Goal: Task Accomplishment & Management: Use online tool/utility

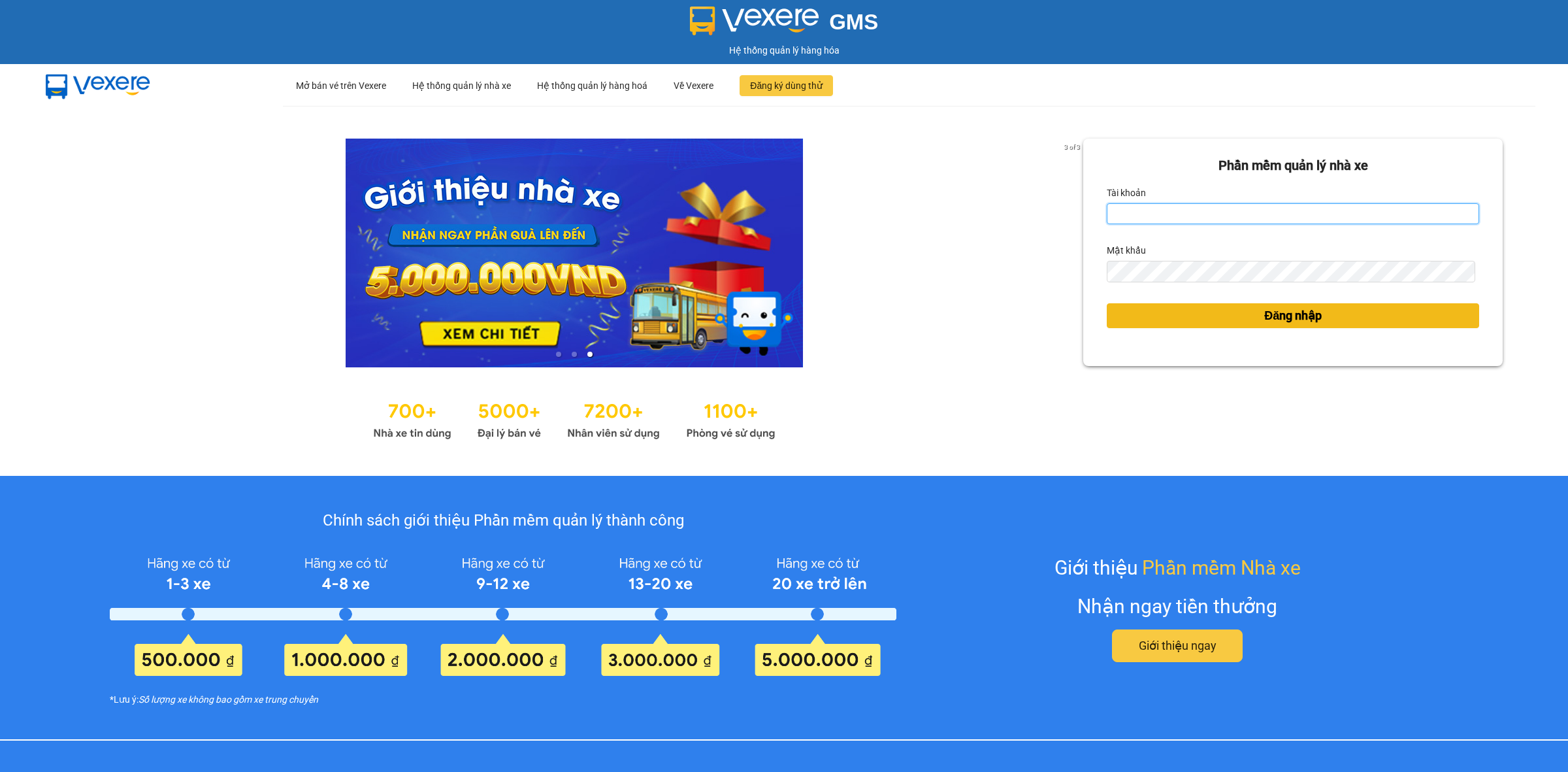
type input "bangtuyen.thdn"
click at [1269, 316] on span "Đăng nhập" at bounding box center [1293, 315] width 58 height 18
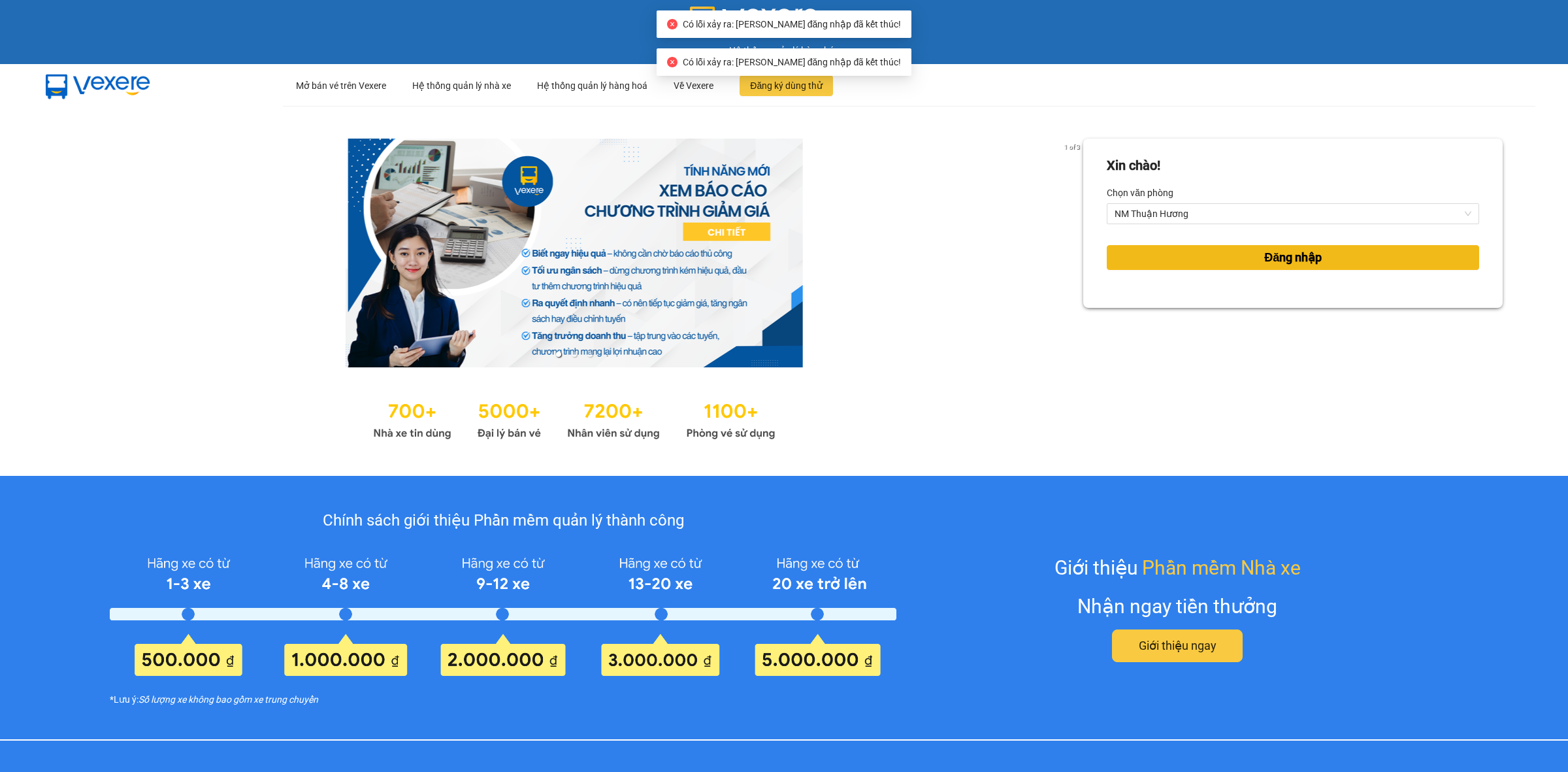
click at [1270, 253] on span "Đăng nhập" at bounding box center [1293, 257] width 58 height 18
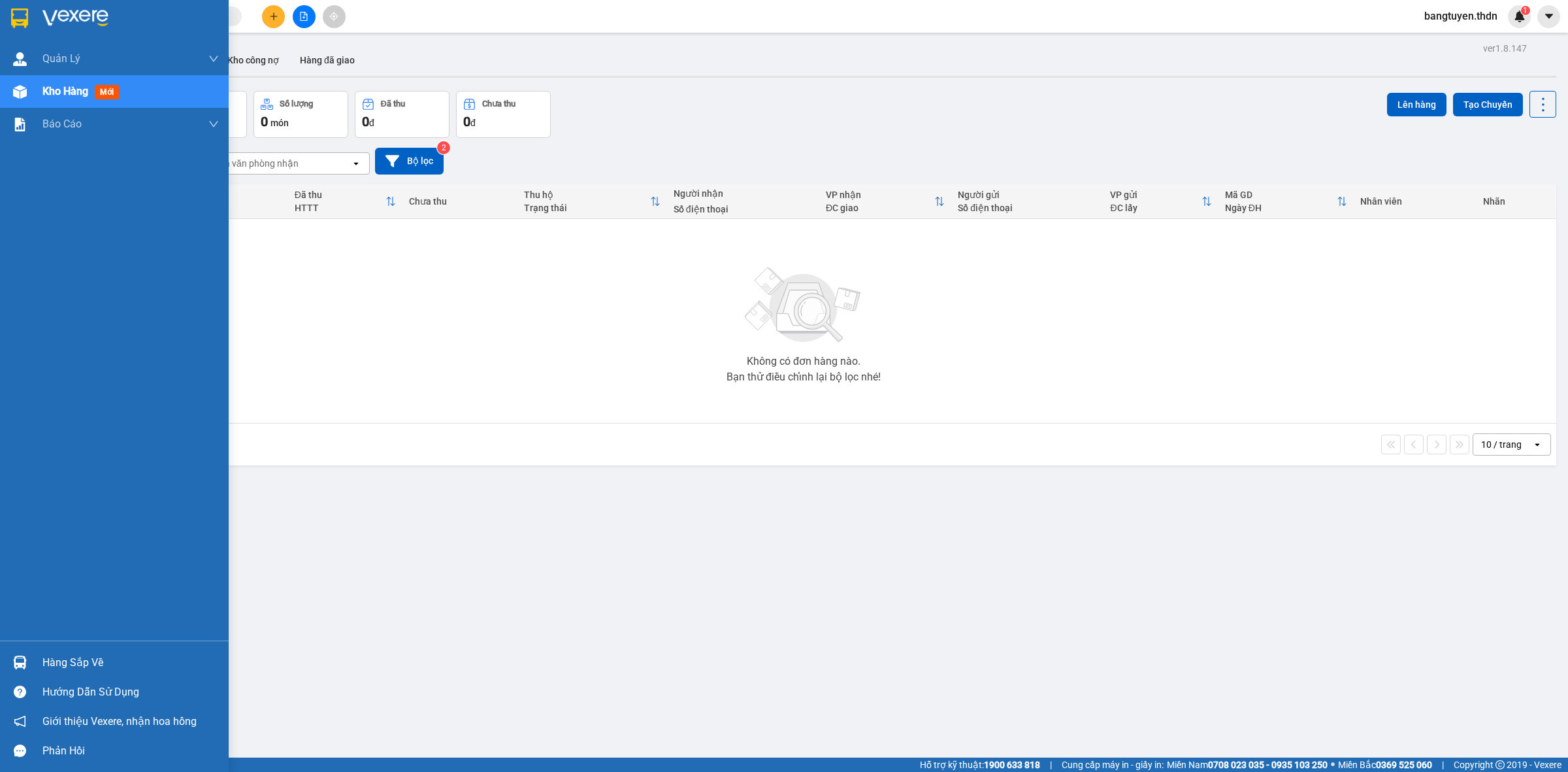
click at [85, 662] on div "Hàng sắp về" at bounding box center [131, 662] width 177 height 19
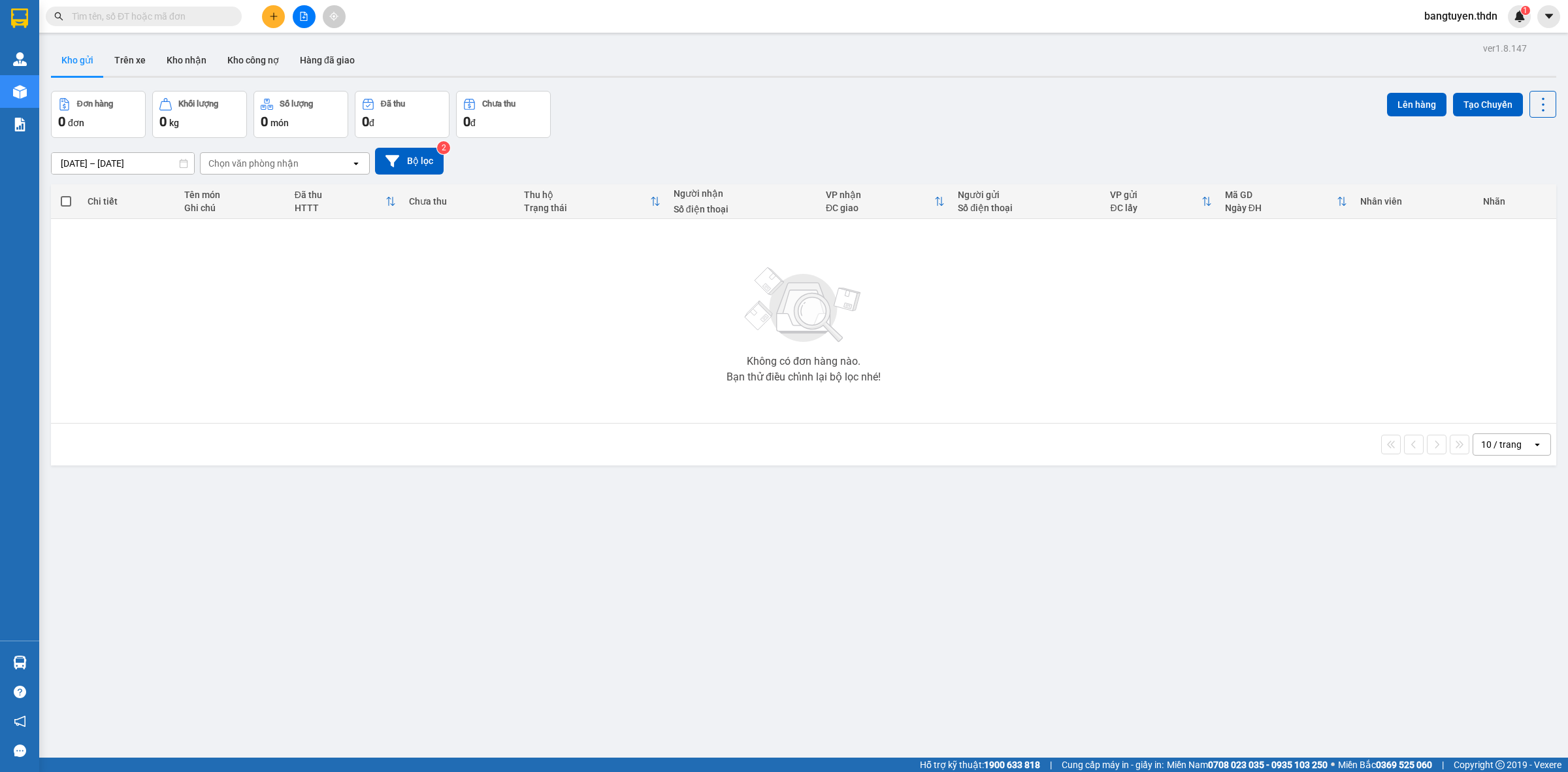
click at [290, 399] on section "Kết quả tìm kiếm ( 0 ) Bộ lọc No Data bangtuyen.thdn 1 Quản Lý Quản lý thu hộ Q…" at bounding box center [784, 386] width 1568 height 772
click at [302, 21] on button at bounding box center [304, 17] width 23 height 23
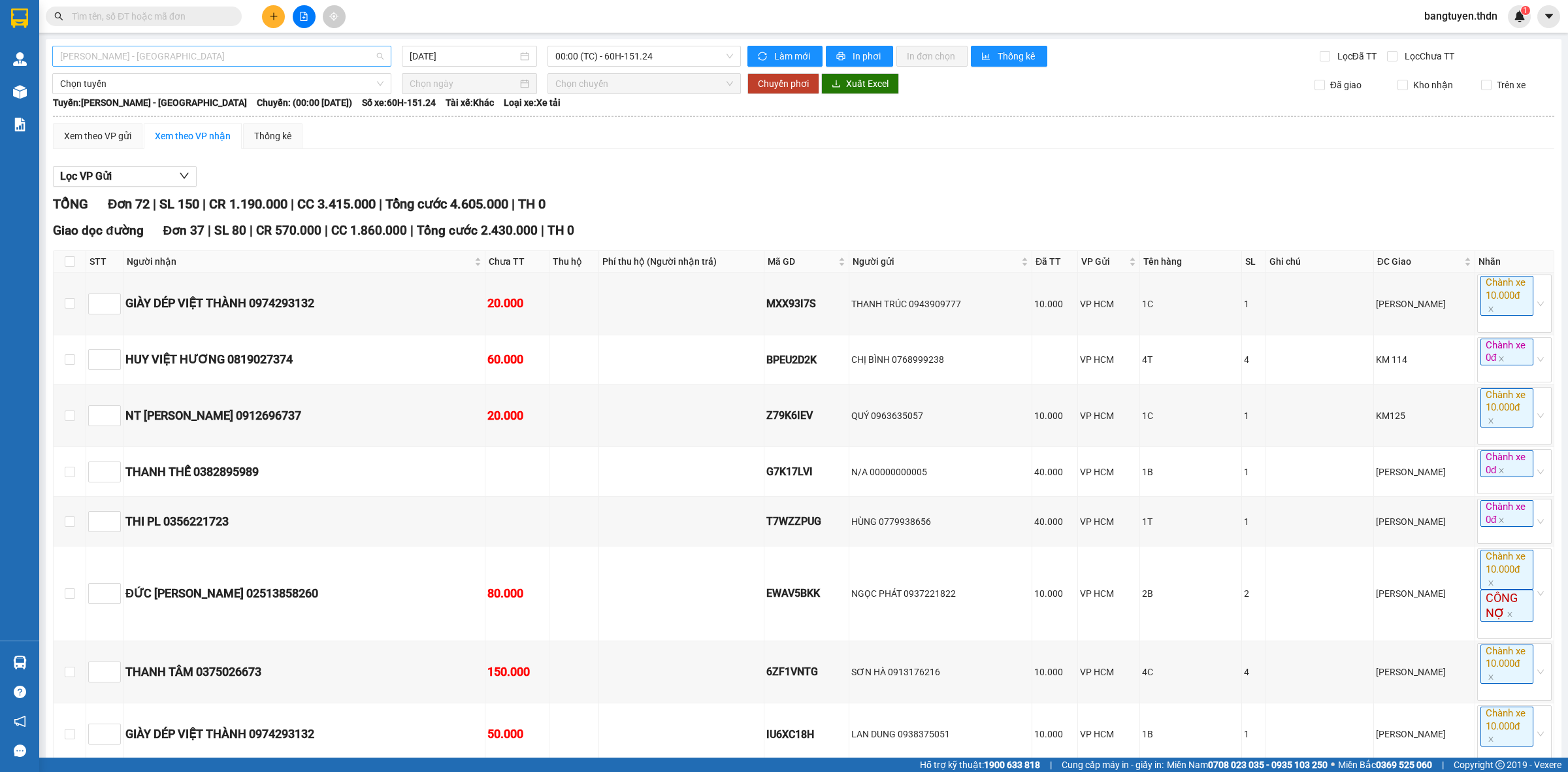
click at [376, 56] on span "Hồ Chí Minh - Đồng Nai" at bounding box center [222, 56] width 324 height 19
click at [137, 126] on div "Đồng Nai - Hồ Chí Minh" at bounding box center [221, 124] width 321 height 14
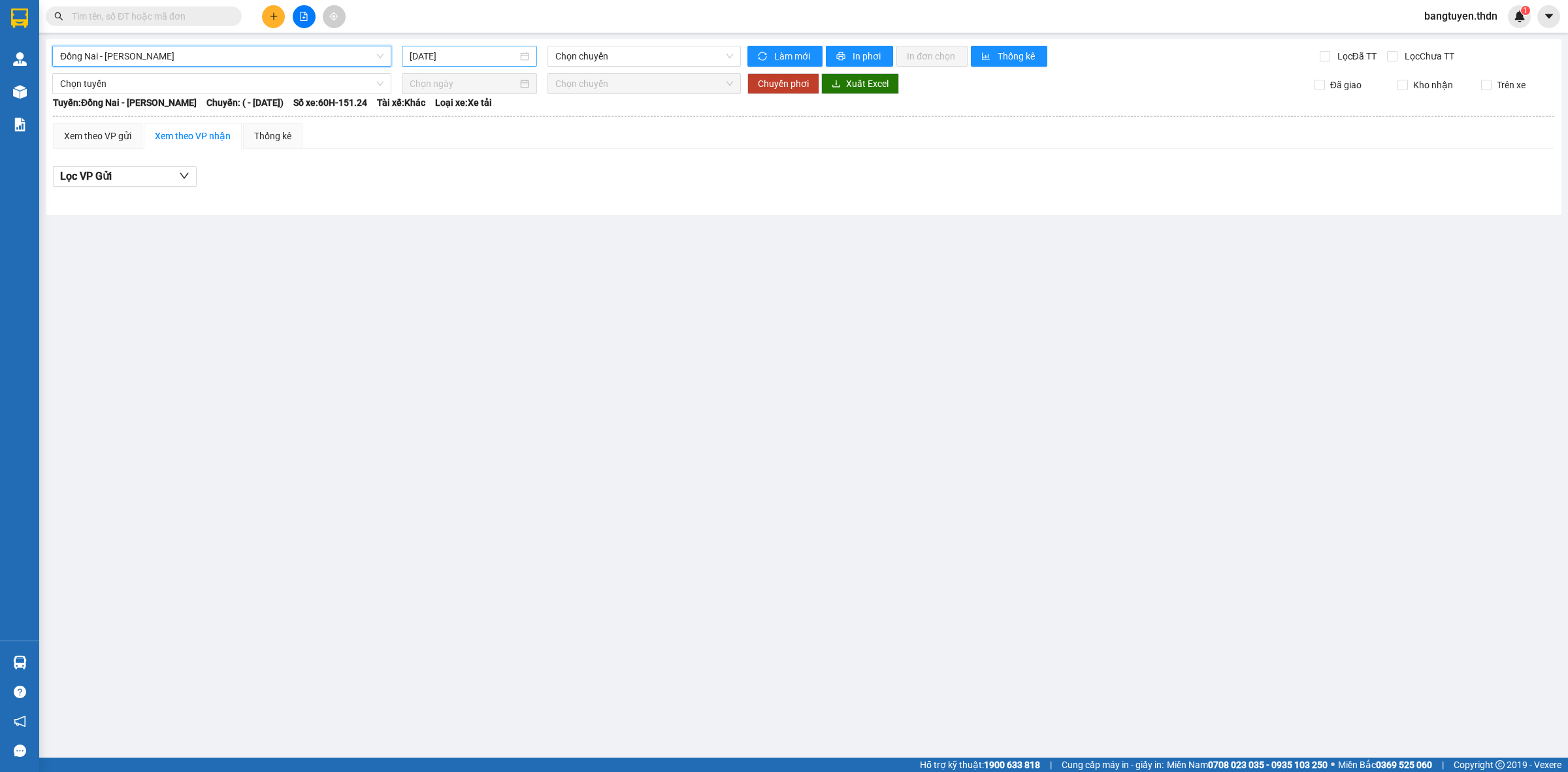
click at [524, 56] on div "14/10/2025" at bounding box center [469, 56] width 120 height 14
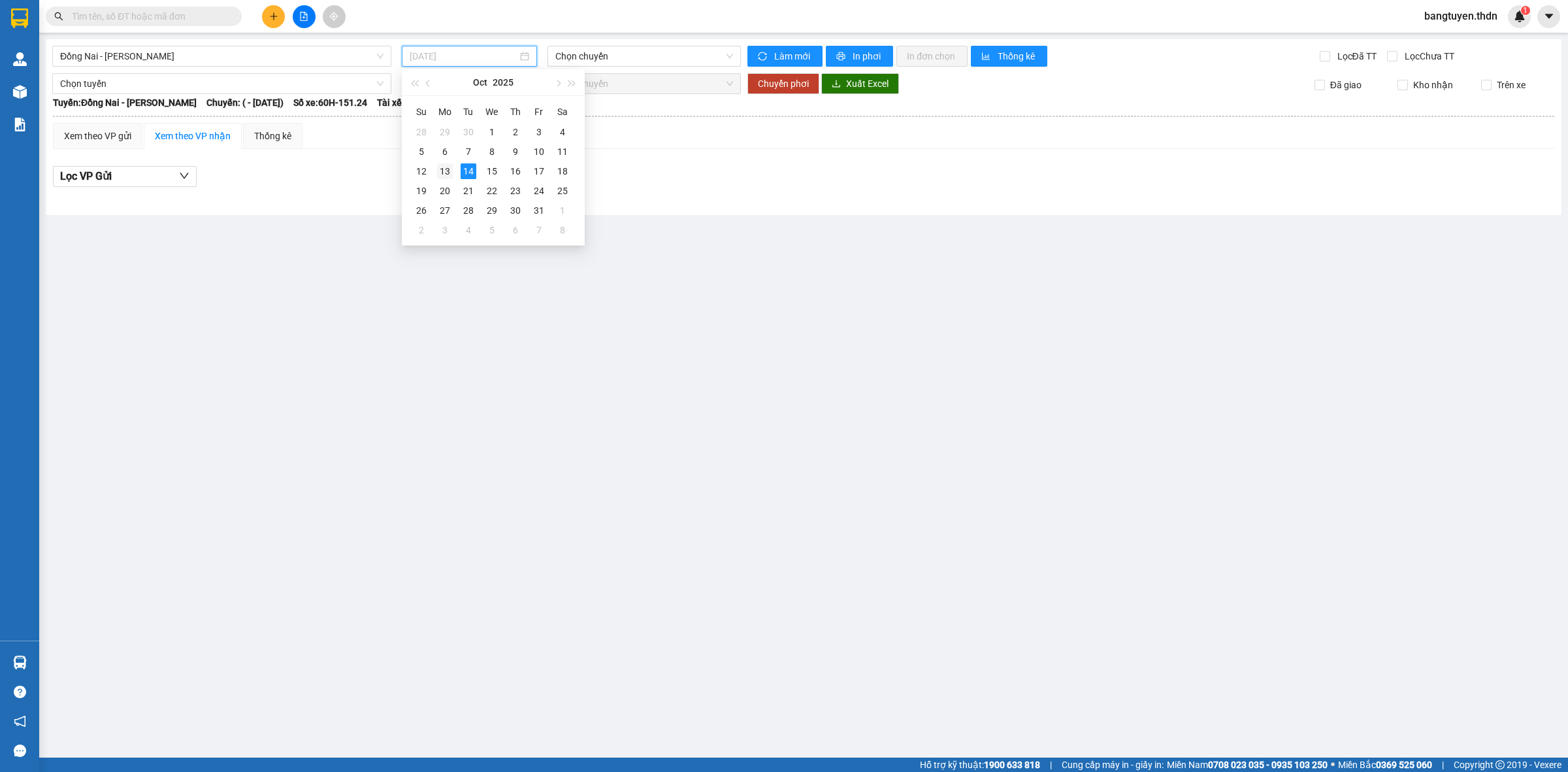
click at [447, 167] on div "13" at bounding box center [445, 171] width 15 height 15
type input "13/10/2025"
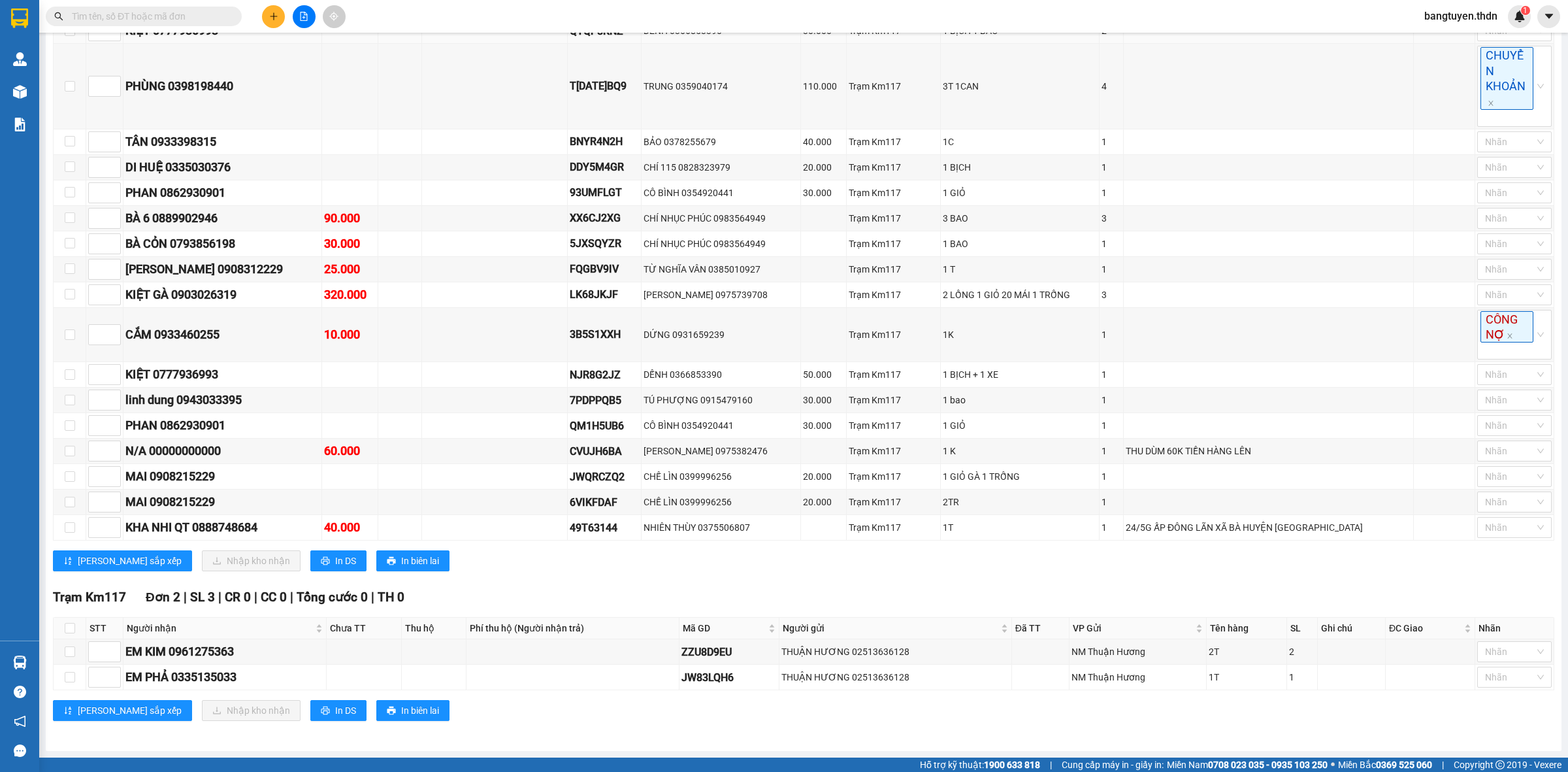
scroll to position [573, 0]
